Goal: Task Accomplishment & Management: Manage account settings

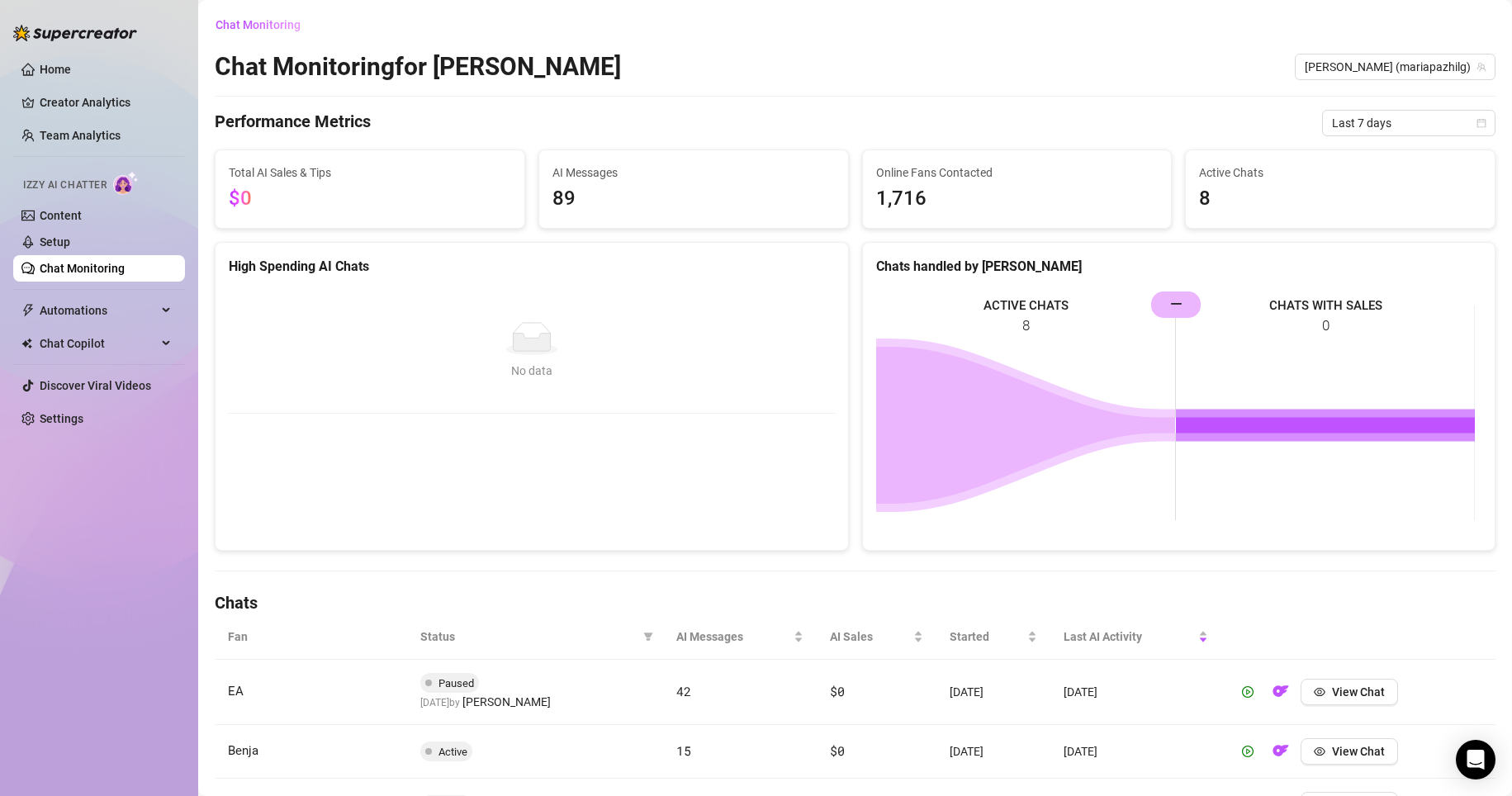
click at [71, 240] on link "Setup" at bounding box center [55, 242] width 31 height 13
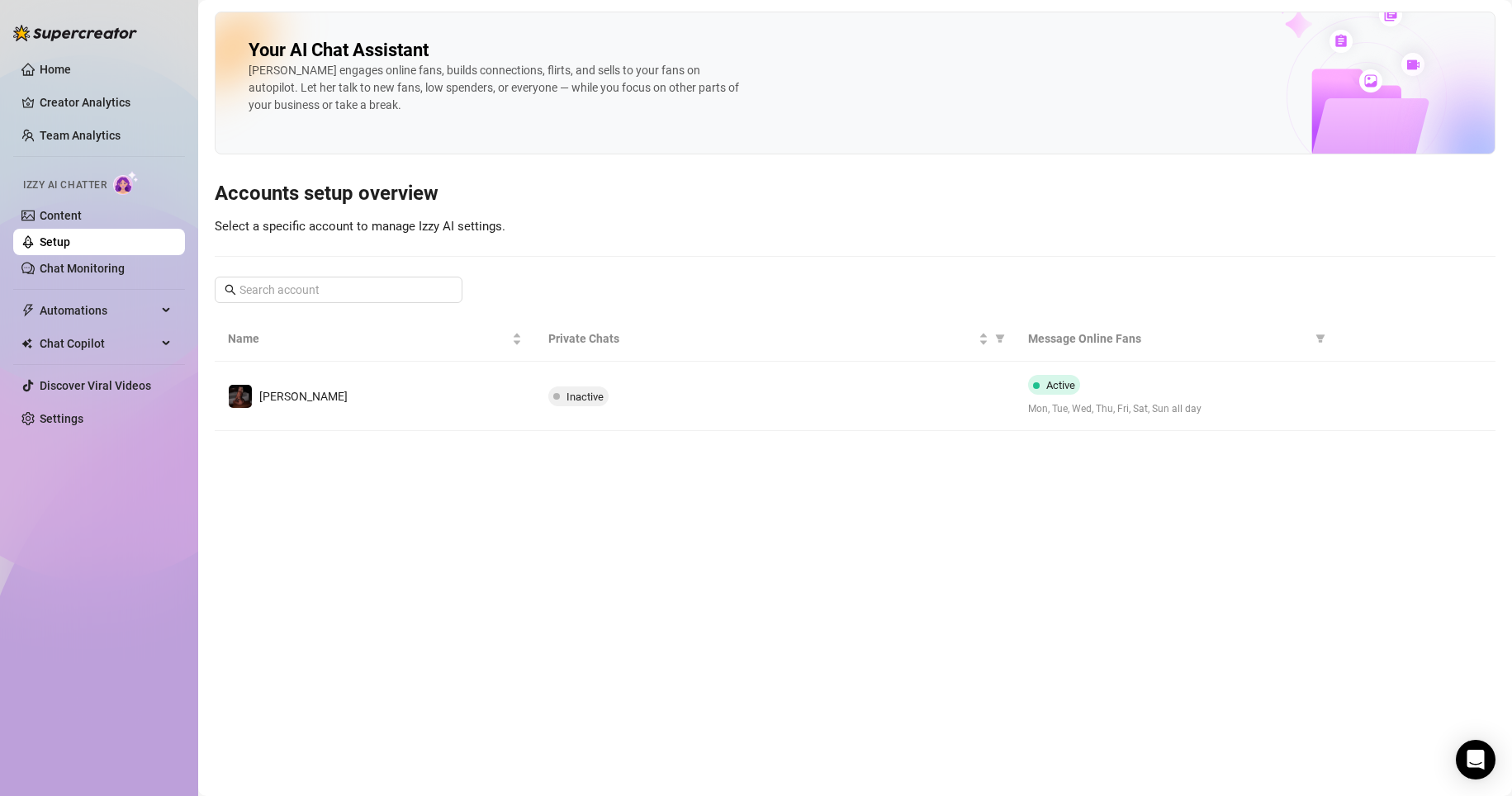
click at [985, 402] on div at bounding box center [1416, 396] width 134 height 27
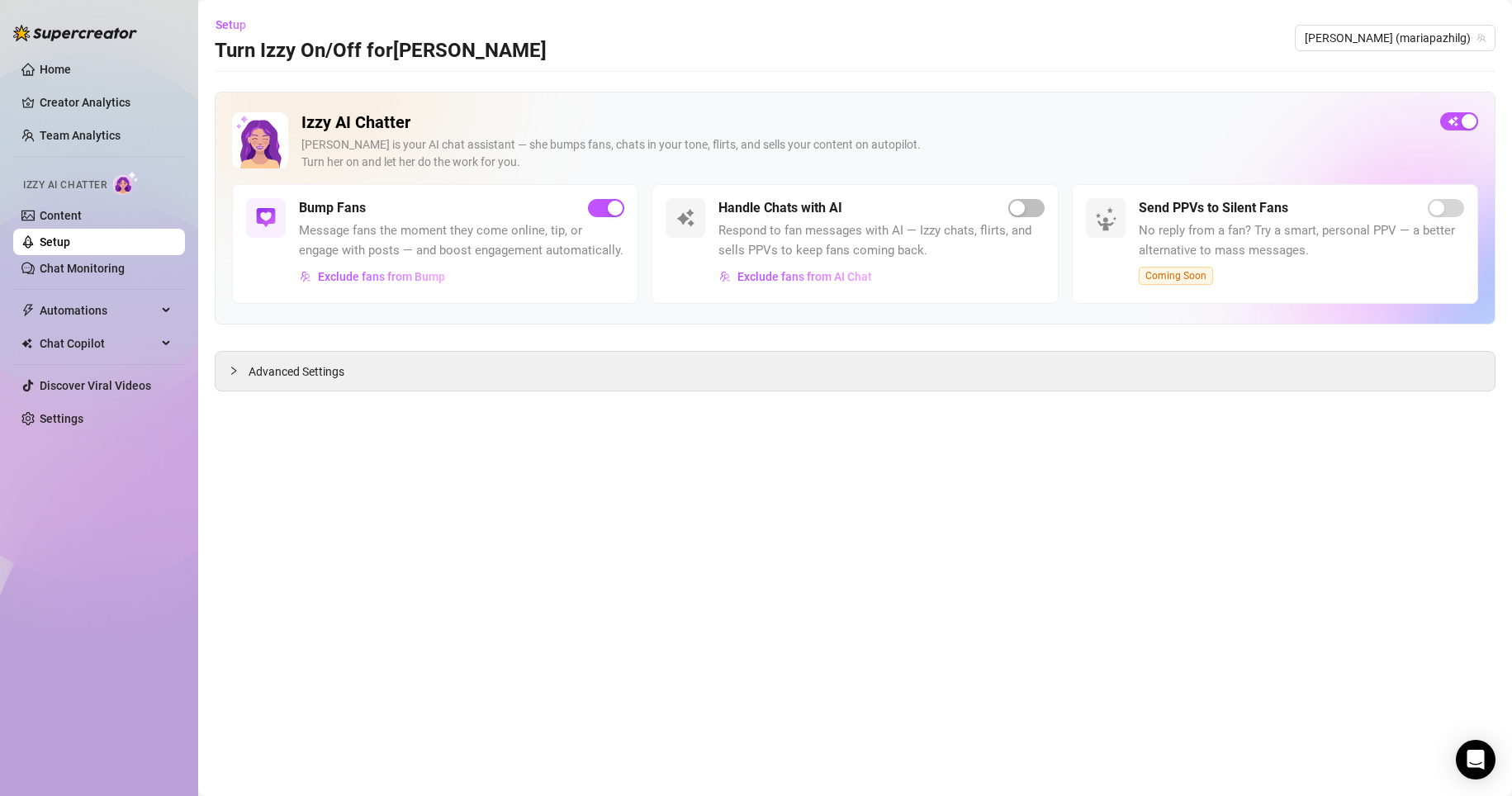
click at [353, 367] on div "Advanced Settings" at bounding box center [855, 371] width 1279 height 39
click at [301, 375] on span "Advanced Settings" at bounding box center [296, 372] width 95 height 18
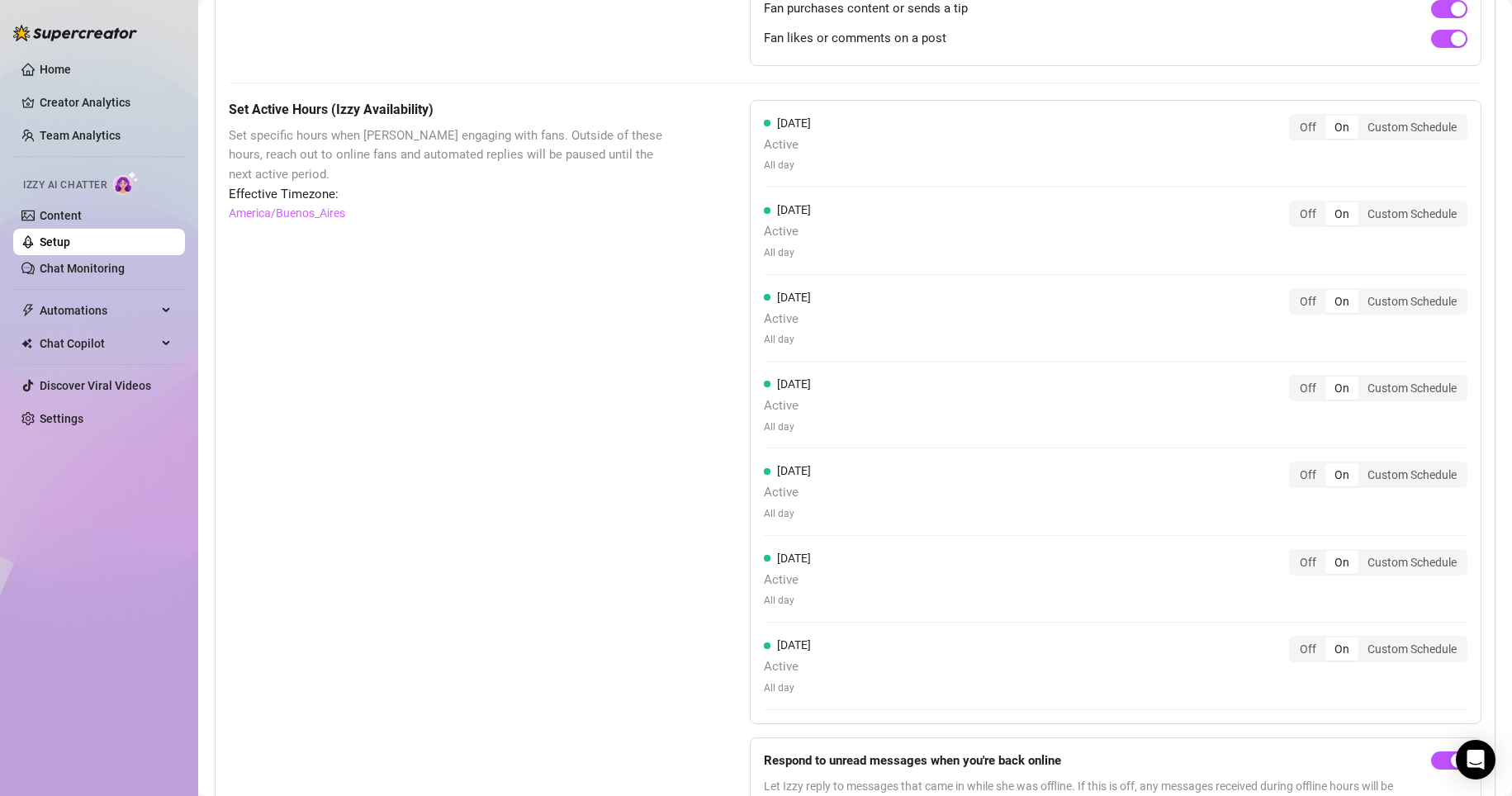
scroll to position [1312, 0]
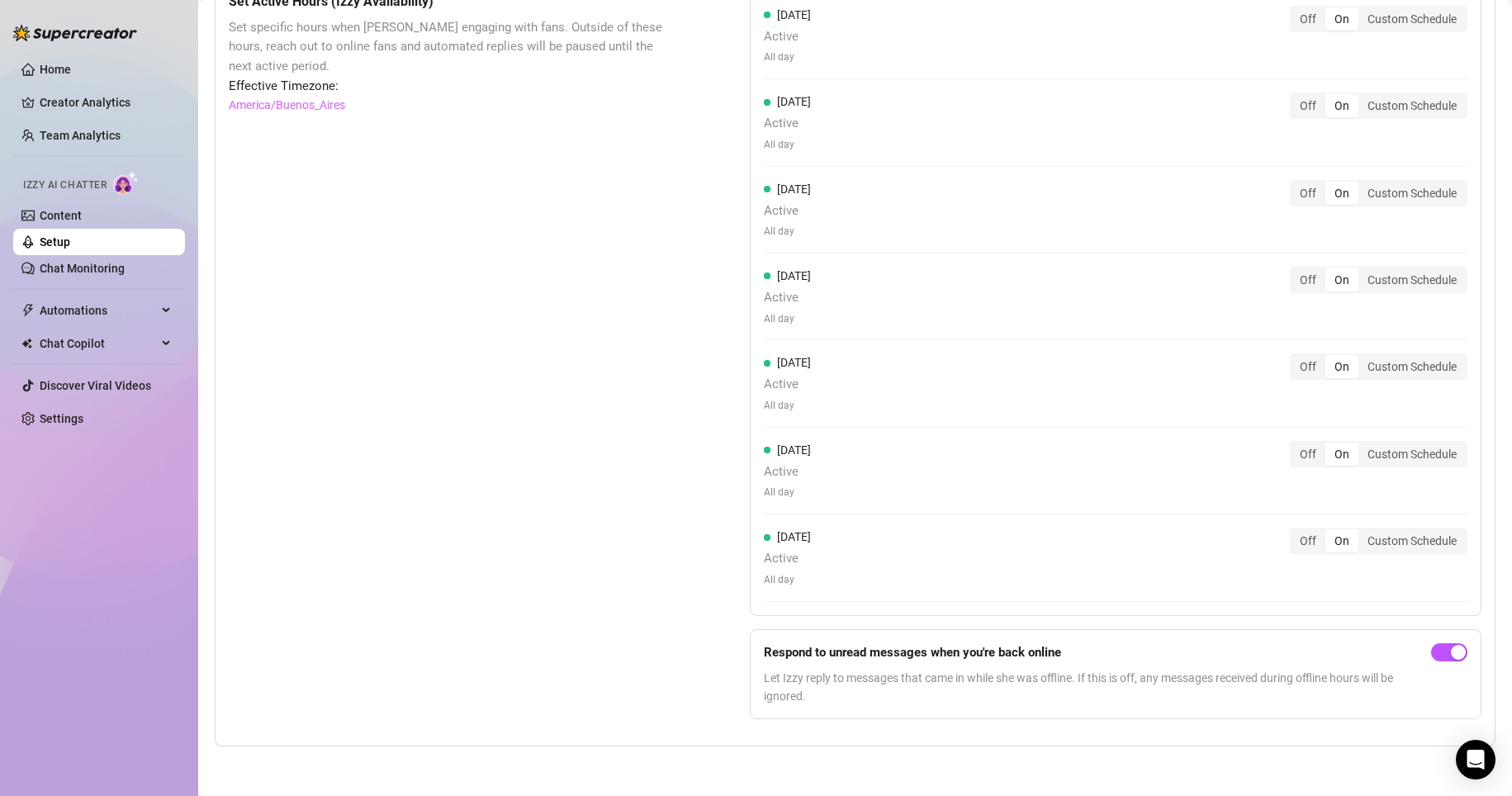
click at [74, 267] on link "Chat Monitoring" at bounding box center [83, 268] width 86 height 13
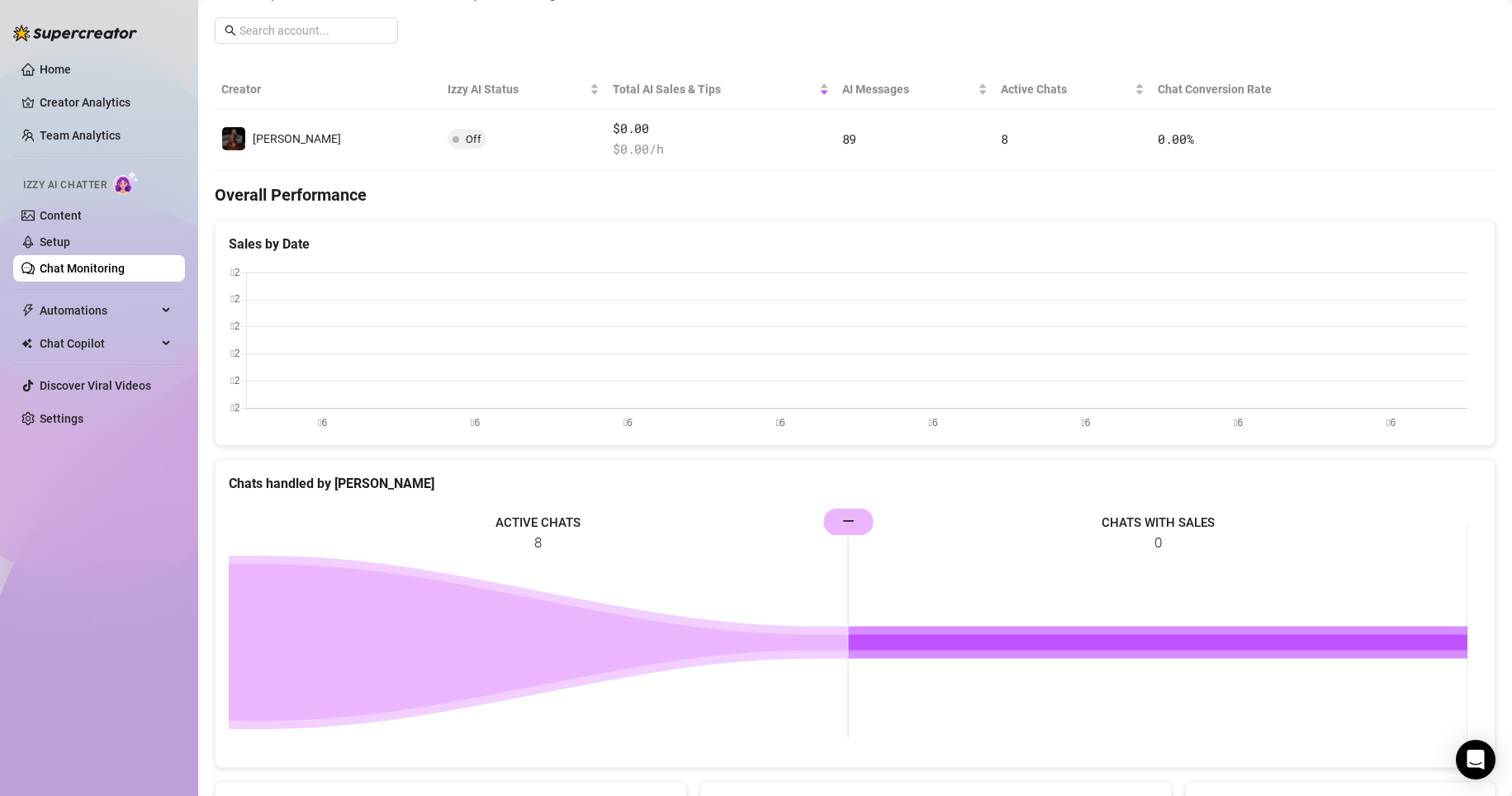
scroll to position [380, 0]
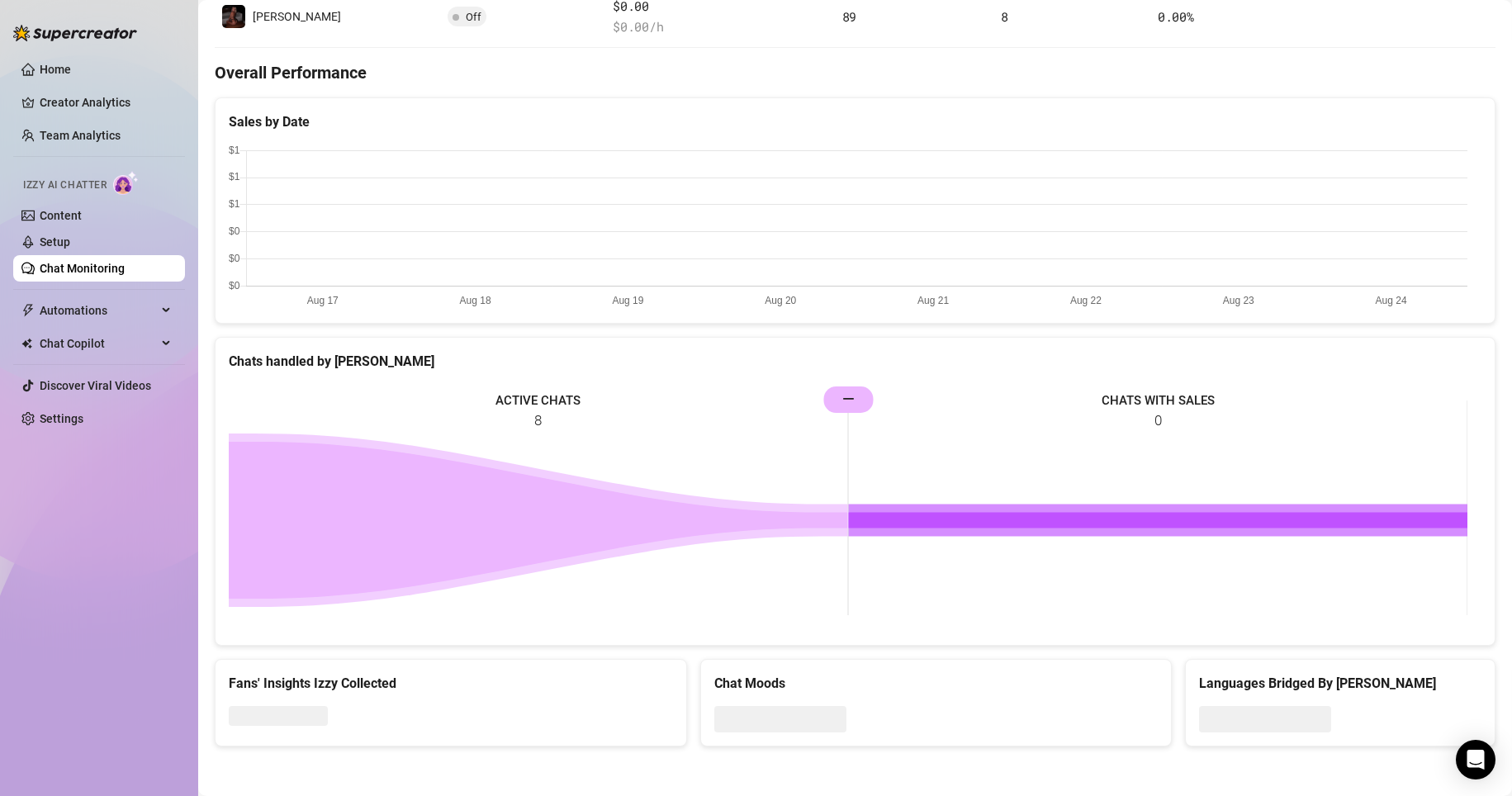
click at [98, 299] on span "Automations" at bounding box center [98, 310] width 117 height 27
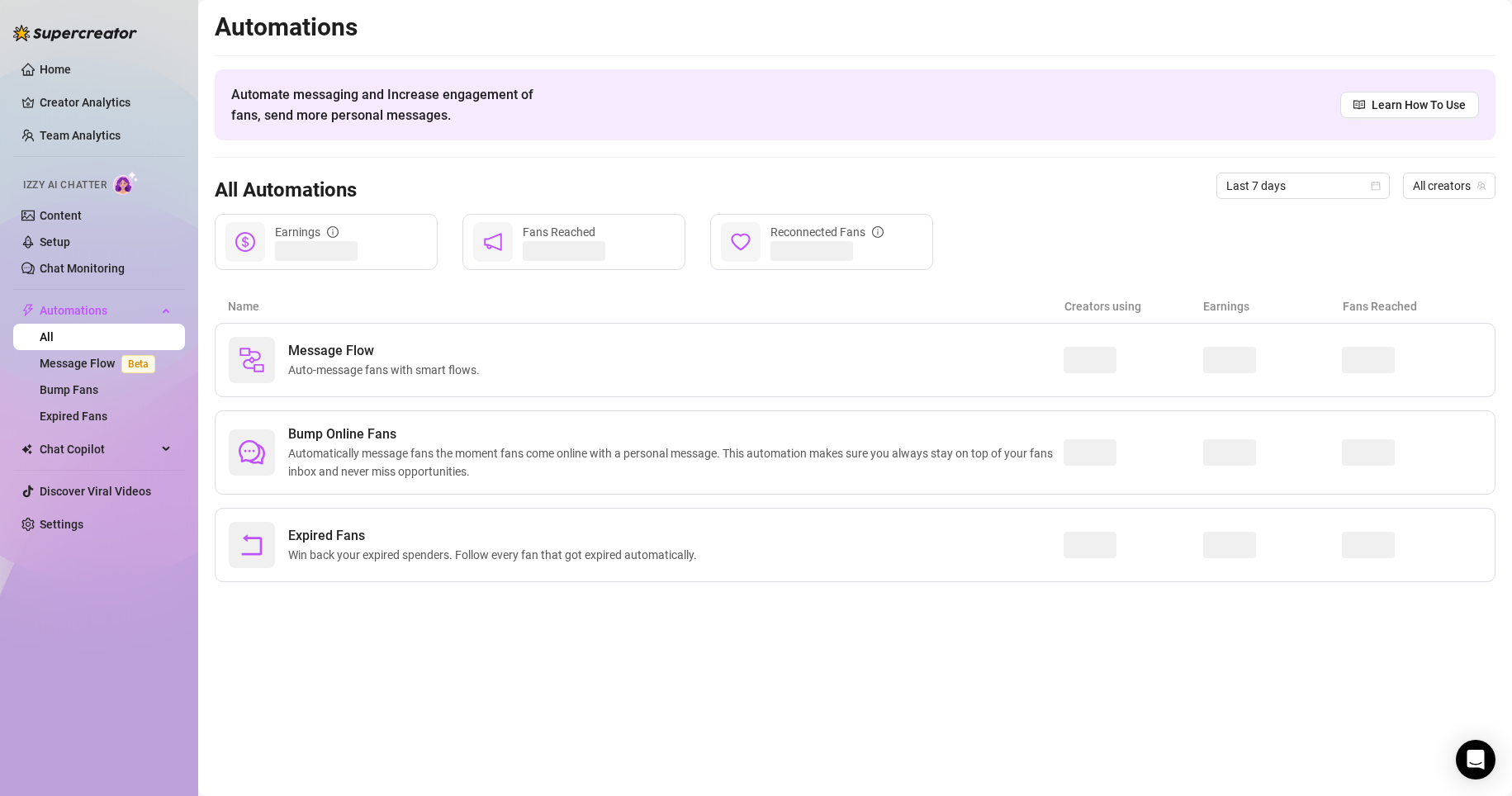
click at [89, 311] on span "Automations" at bounding box center [98, 310] width 117 height 27
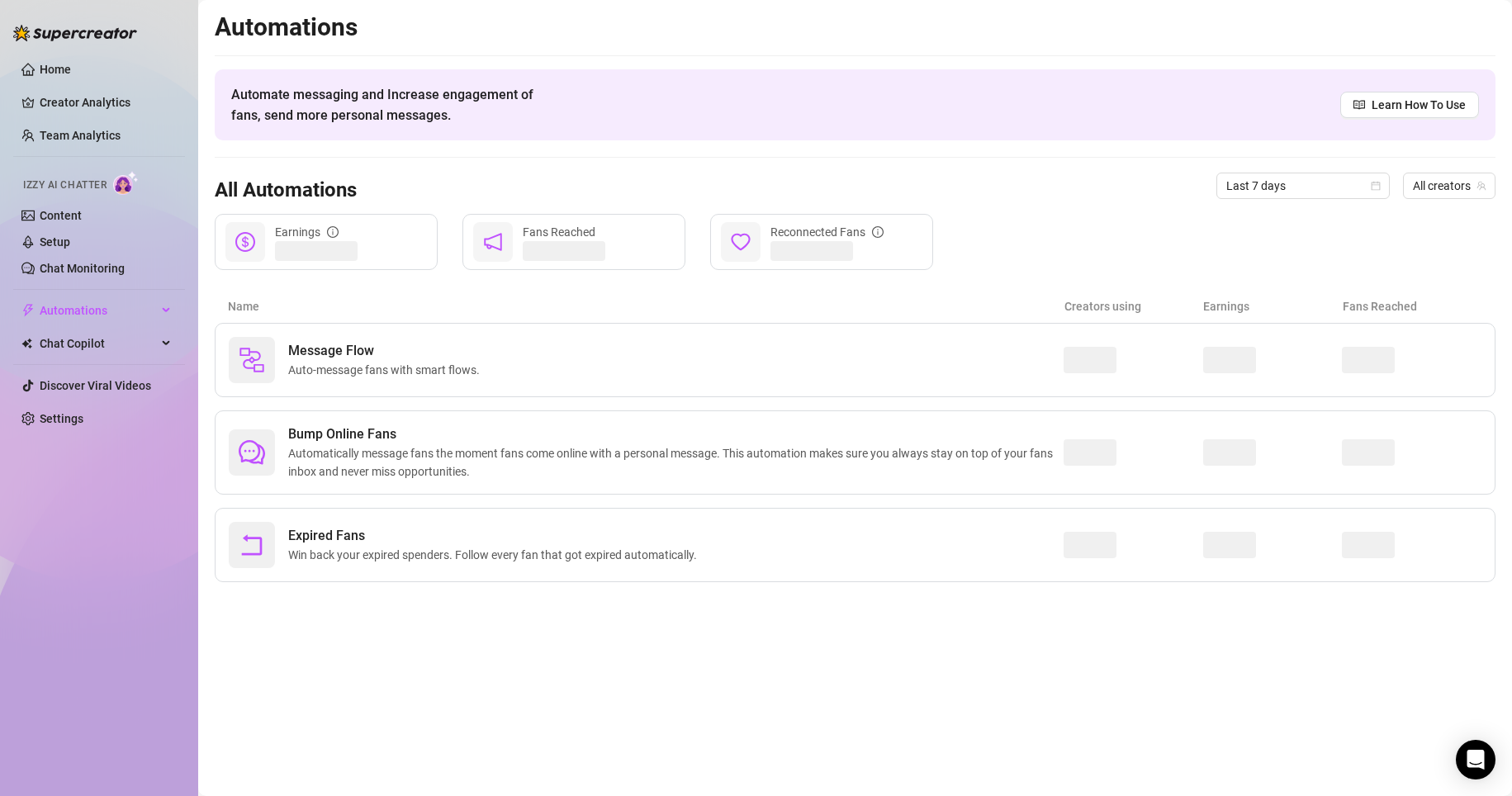
click at [89, 345] on span "Chat Copilot" at bounding box center [98, 343] width 117 height 27
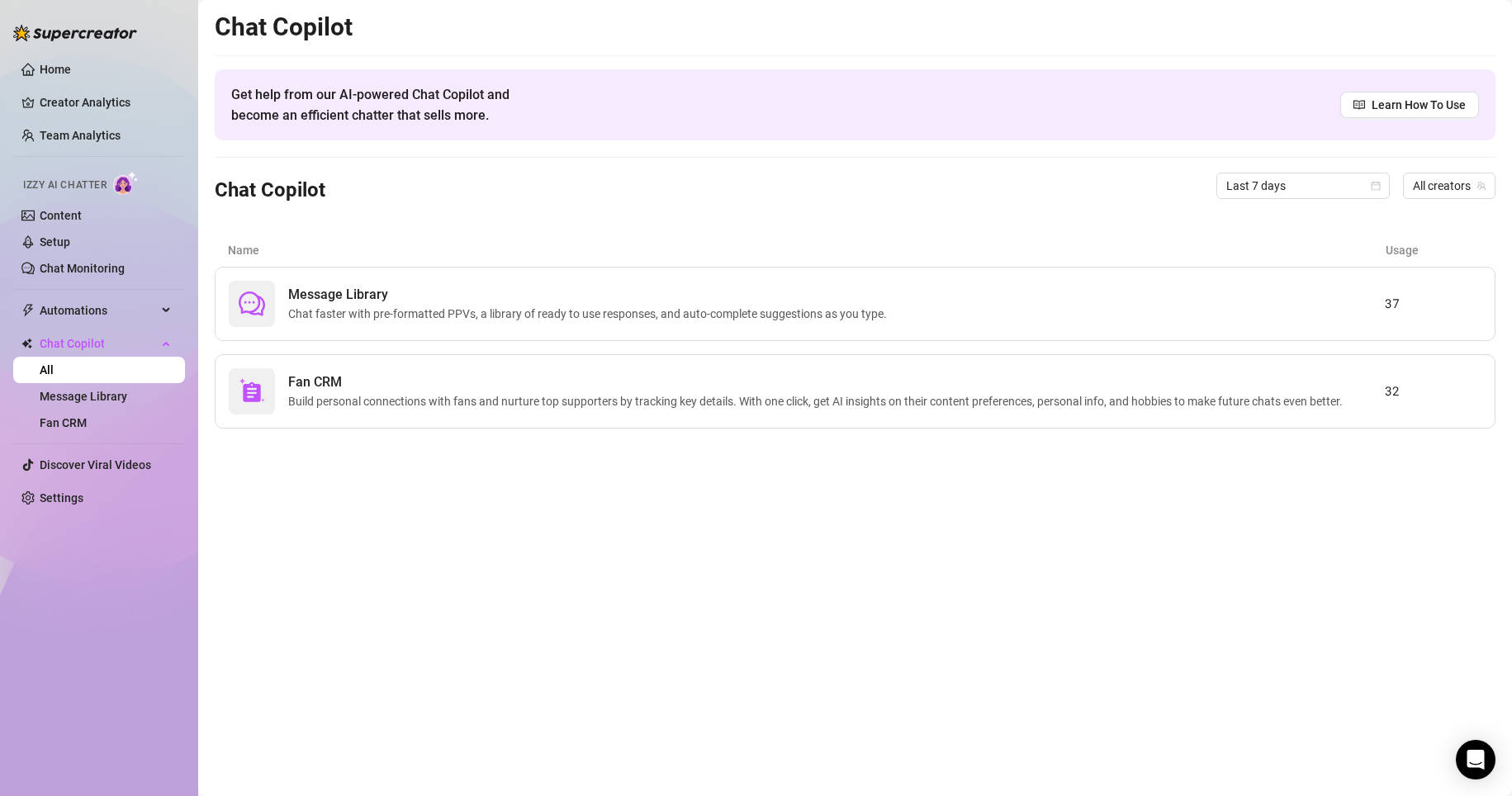
click at [96, 182] on span "Izzy AI Chatter" at bounding box center [65, 186] width 84 height 16
click at [62, 218] on link "Content" at bounding box center [61, 215] width 42 height 13
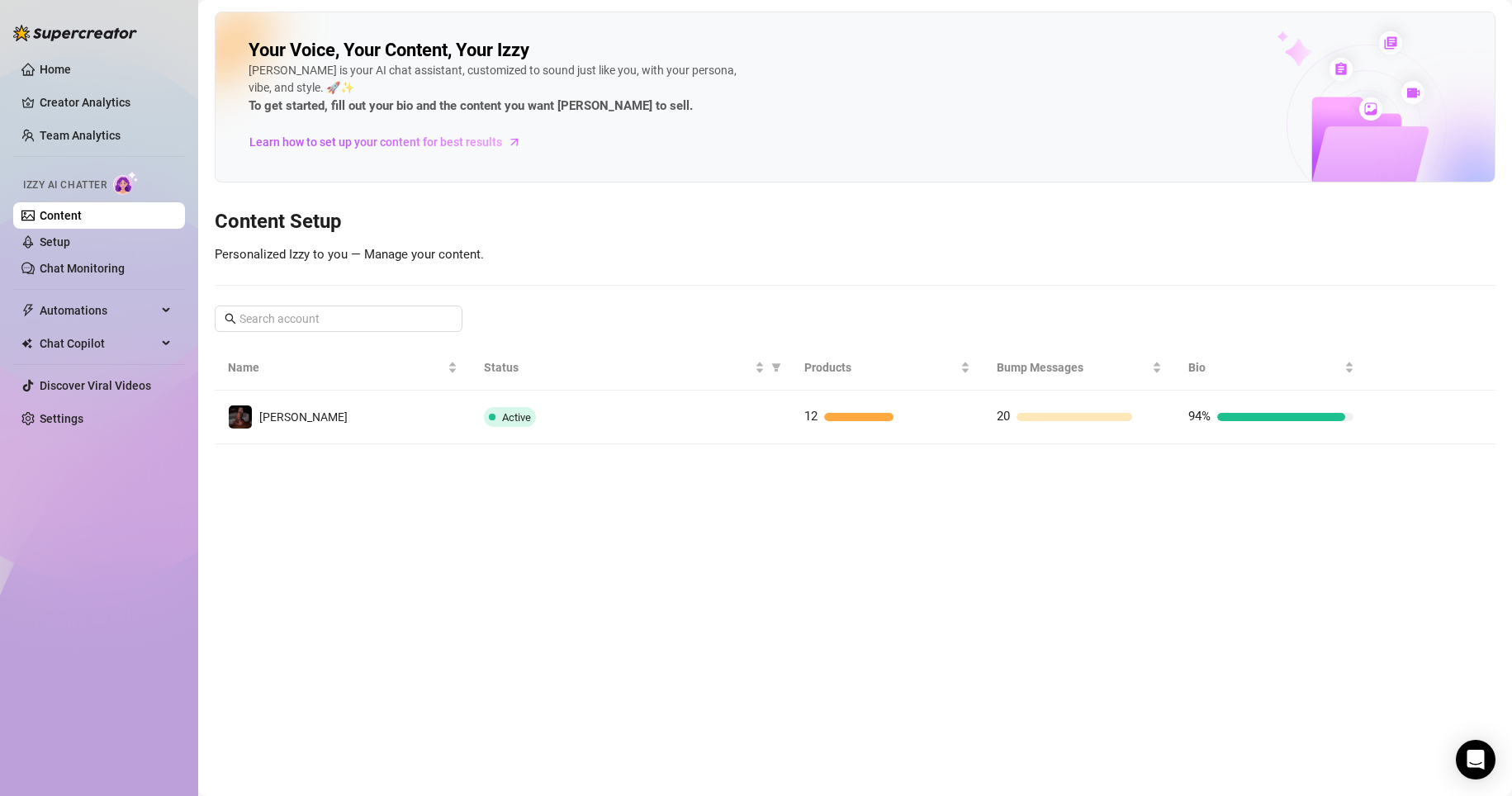
click at [985, 420] on icon "right" at bounding box center [1395, 417] width 12 height 12
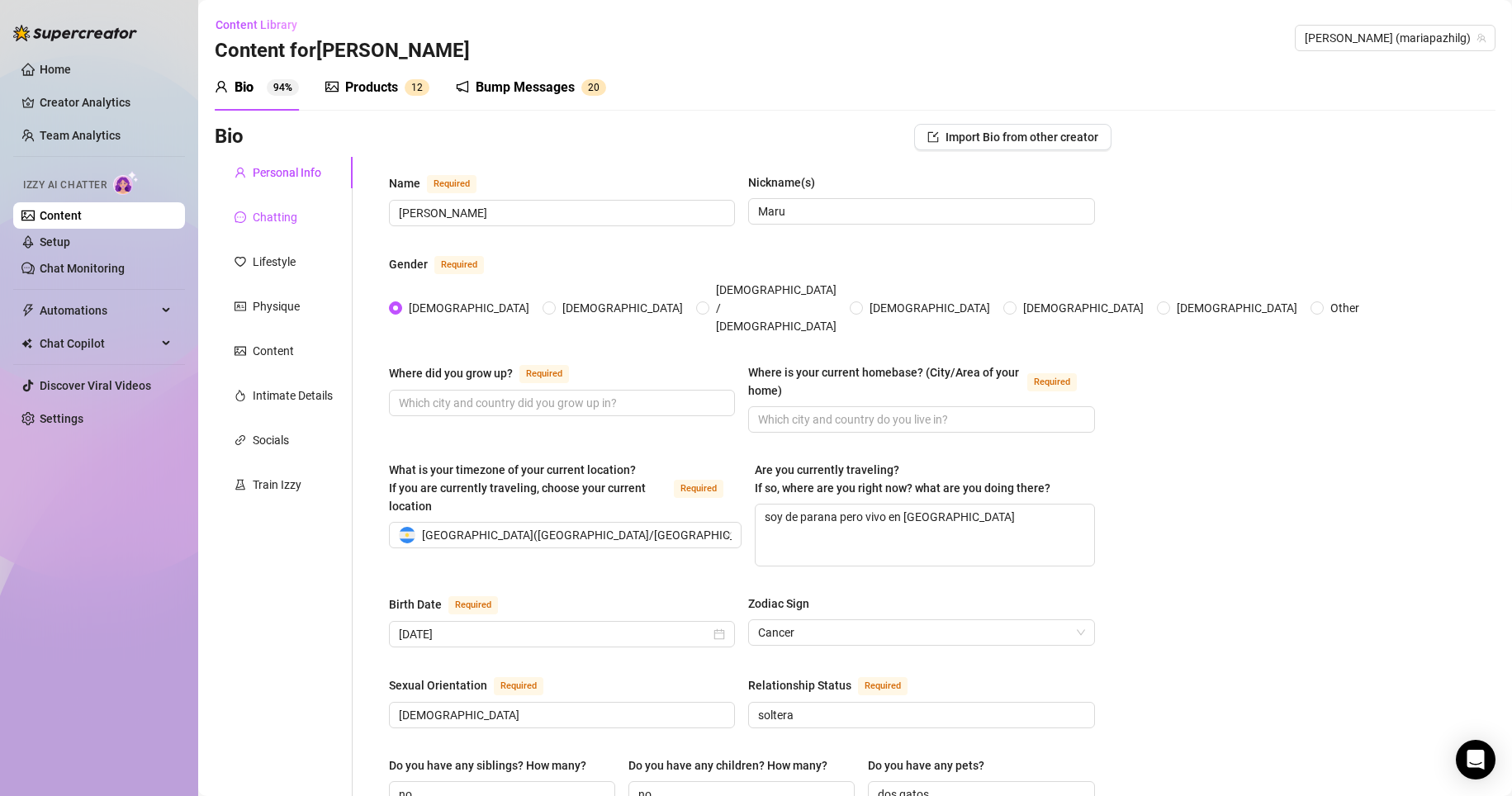
click at [261, 221] on div "Chatting" at bounding box center [275, 217] width 45 height 18
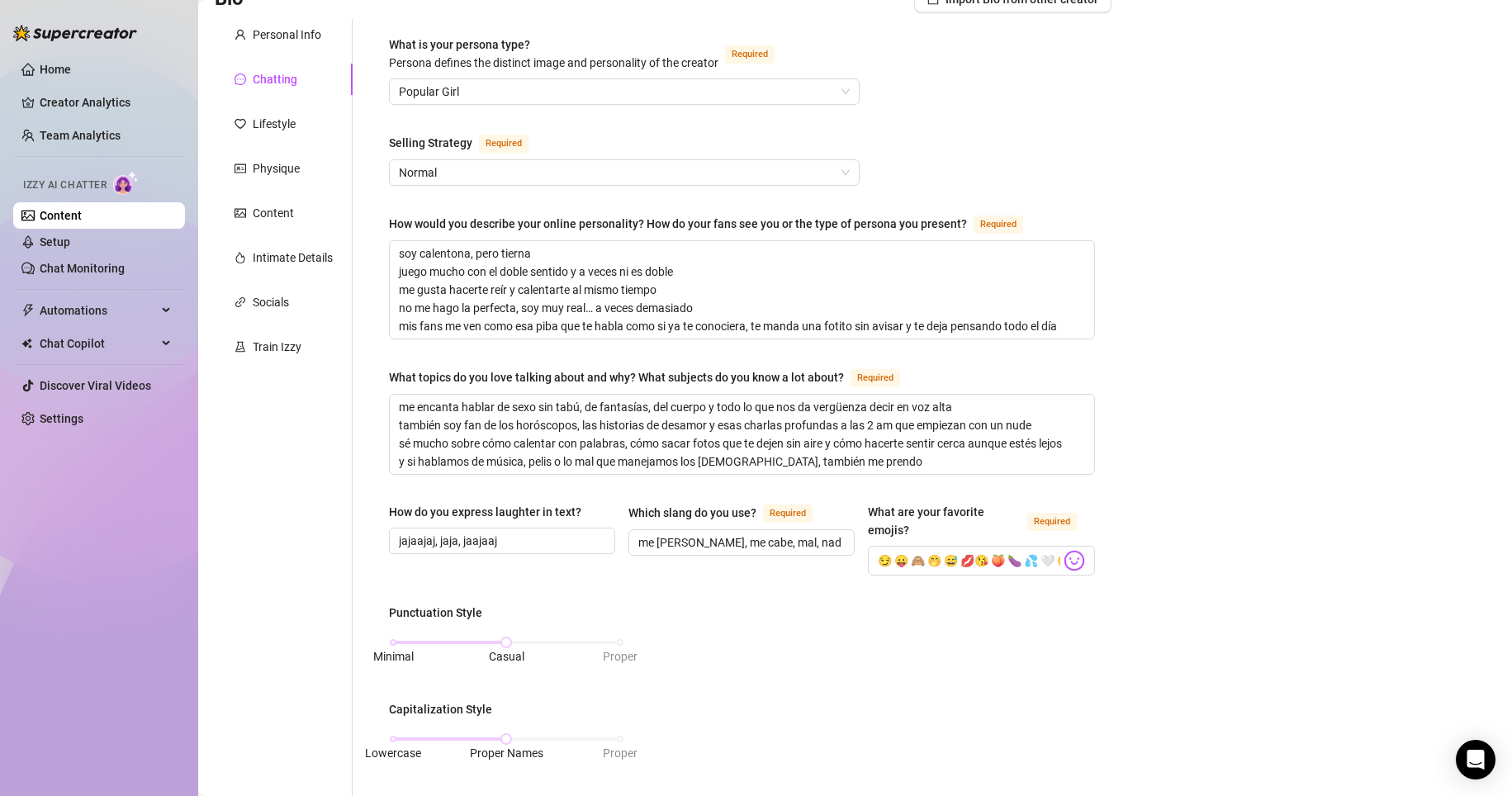
scroll to position [165, 0]
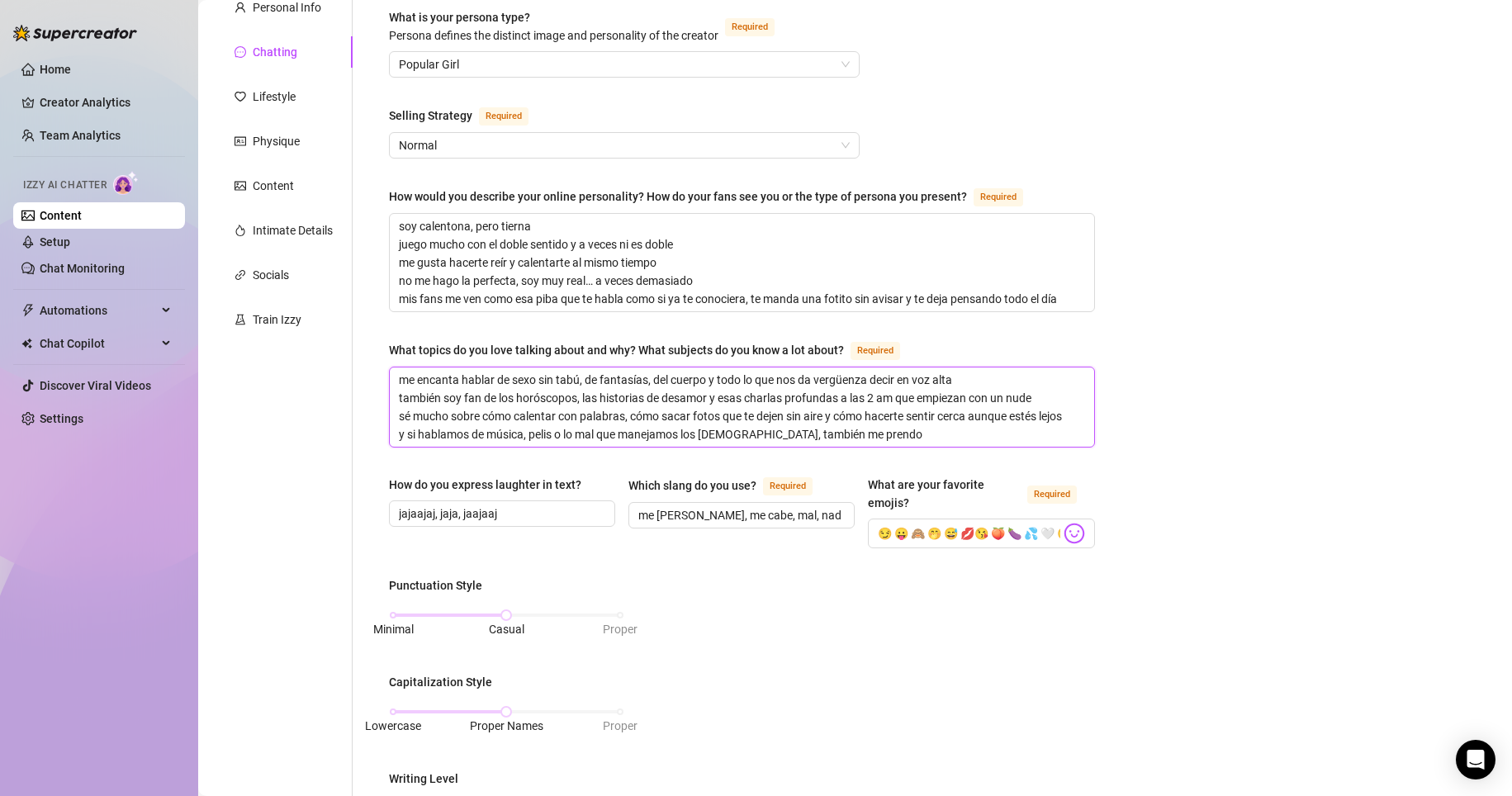
click at [550, 392] on textarea "me encanta hablar de sexo sin tabú, de fantasías, del cuerpo y todo lo que nos …" at bounding box center [742, 407] width 704 height 80
click at [891, 426] on textarea "me encanta hablar de sexo sin tabú, de fantasías, del cuerpo y todo lo que nos …" at bounding box center [742, 407] width 704 height 80
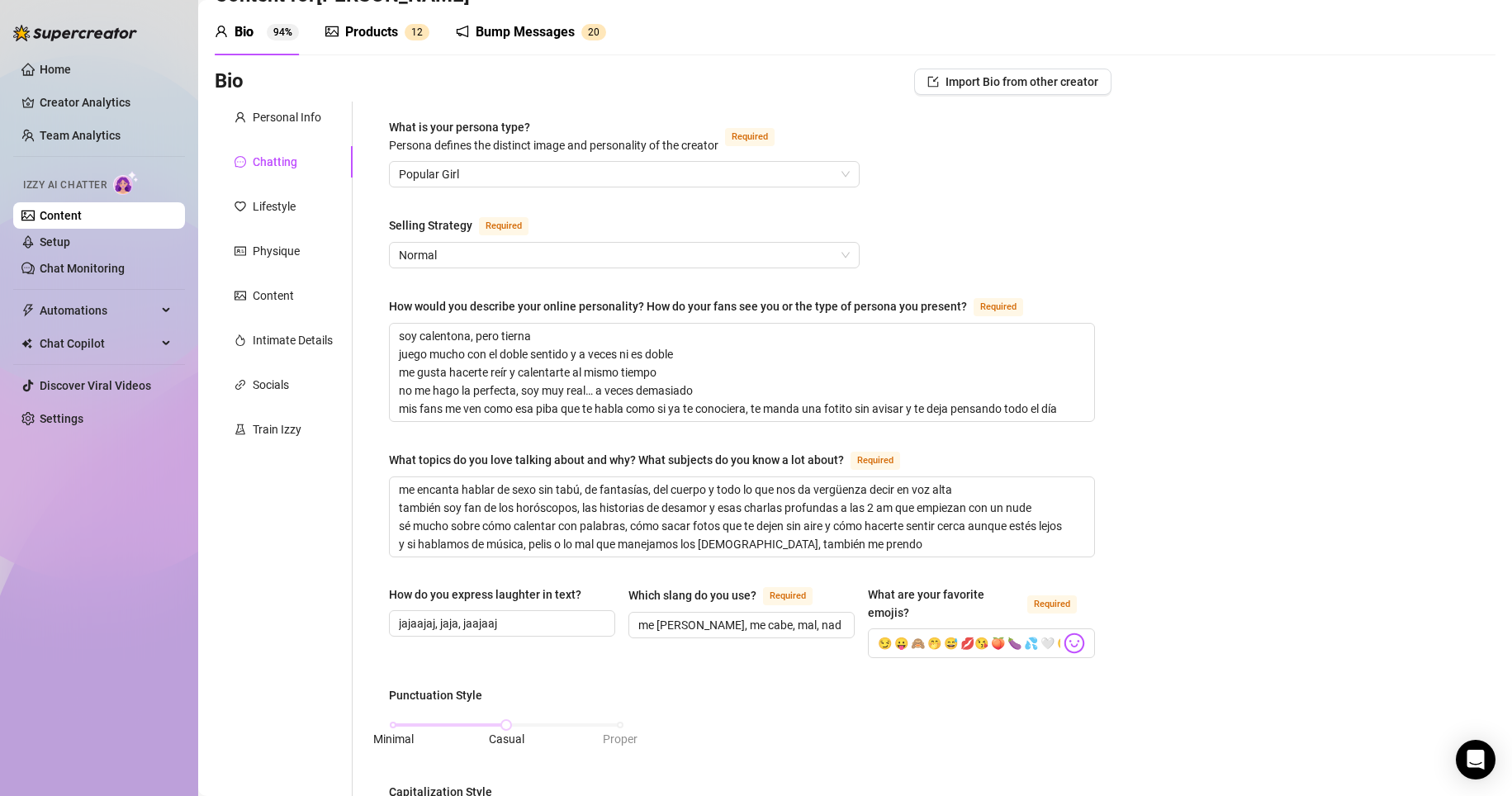
scroll to position [27, 0]
